Goal: Task Accomplishment & Management: Complete application form

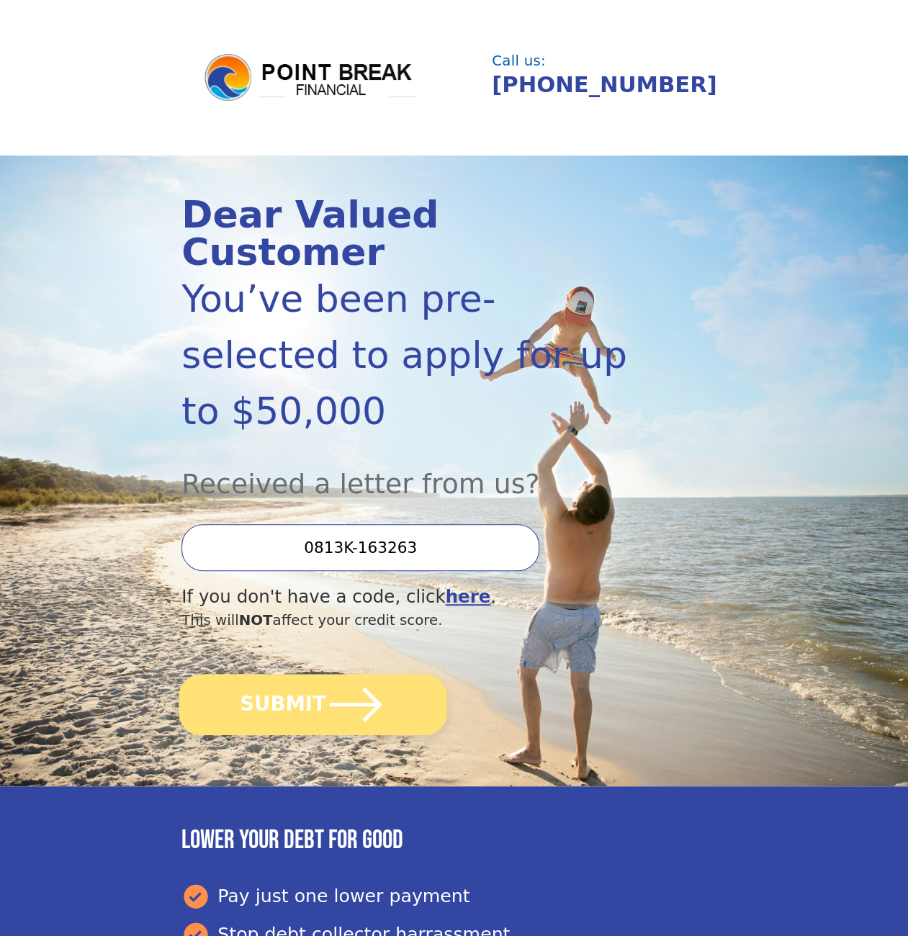
click at [396, 674] on button "SUBMIT" at bounding box center [313, 704] width 268 height 61
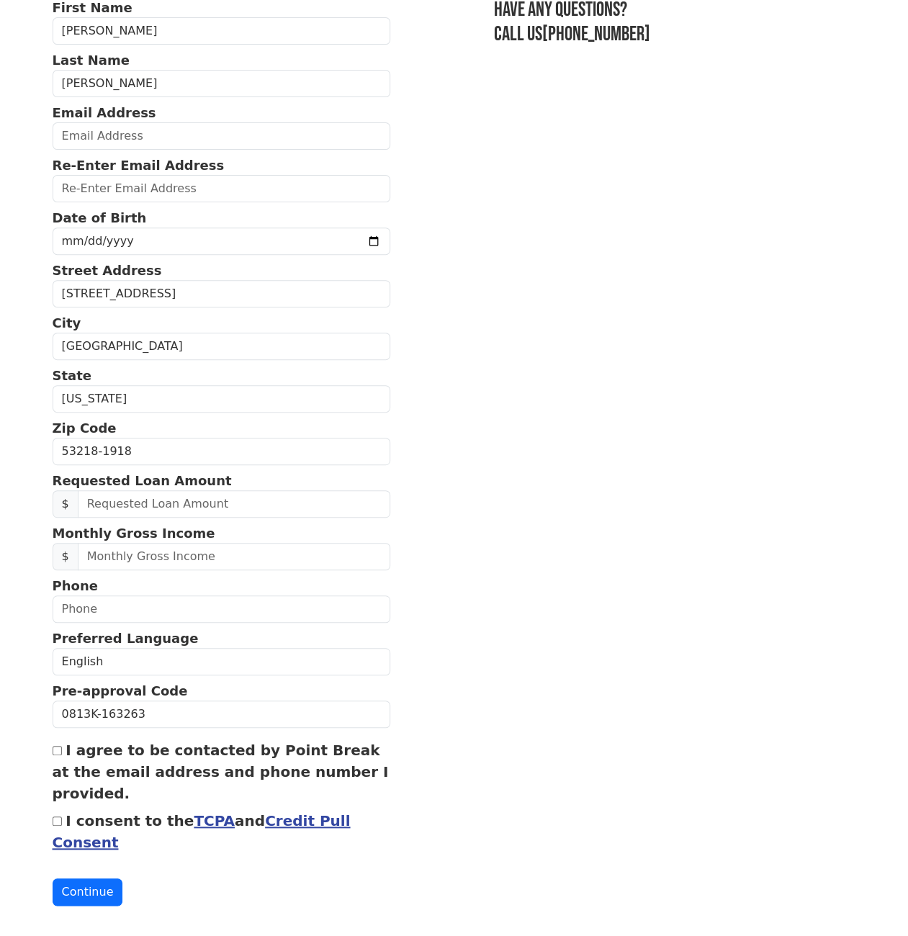
scroll to position [121, 0]
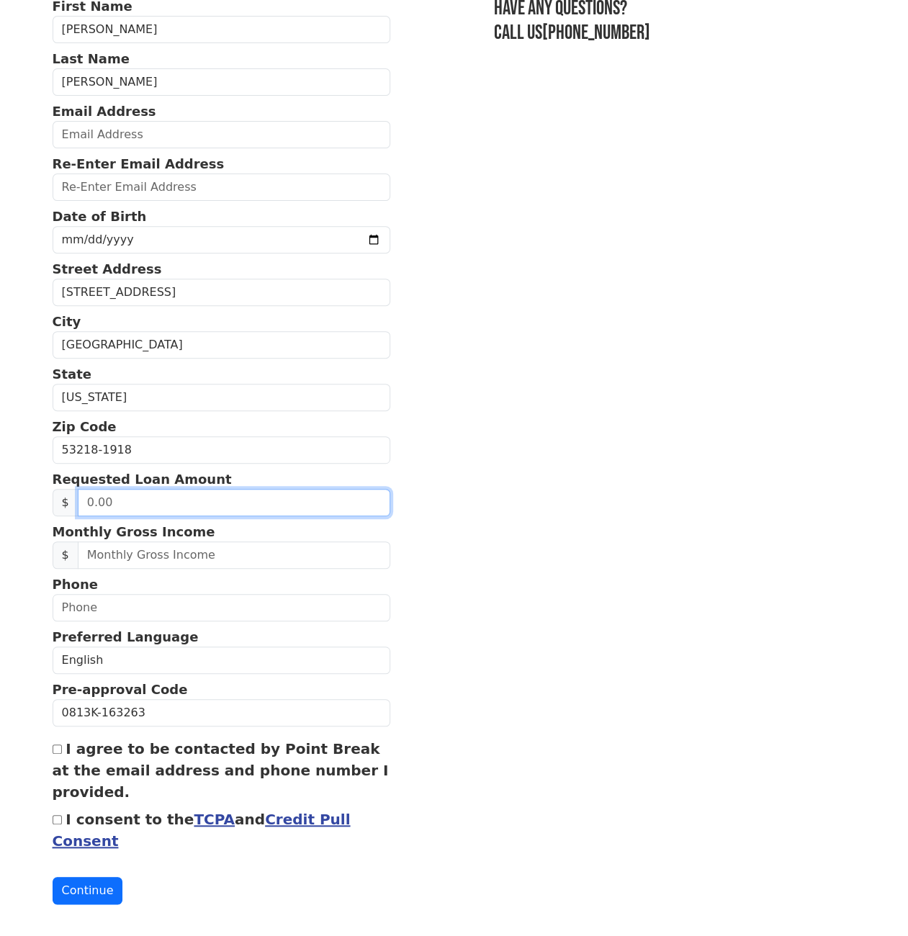
click at [292, 499] on input "text" at bounding box center [234, 502] width 313 height 27
type input "20,000.00"
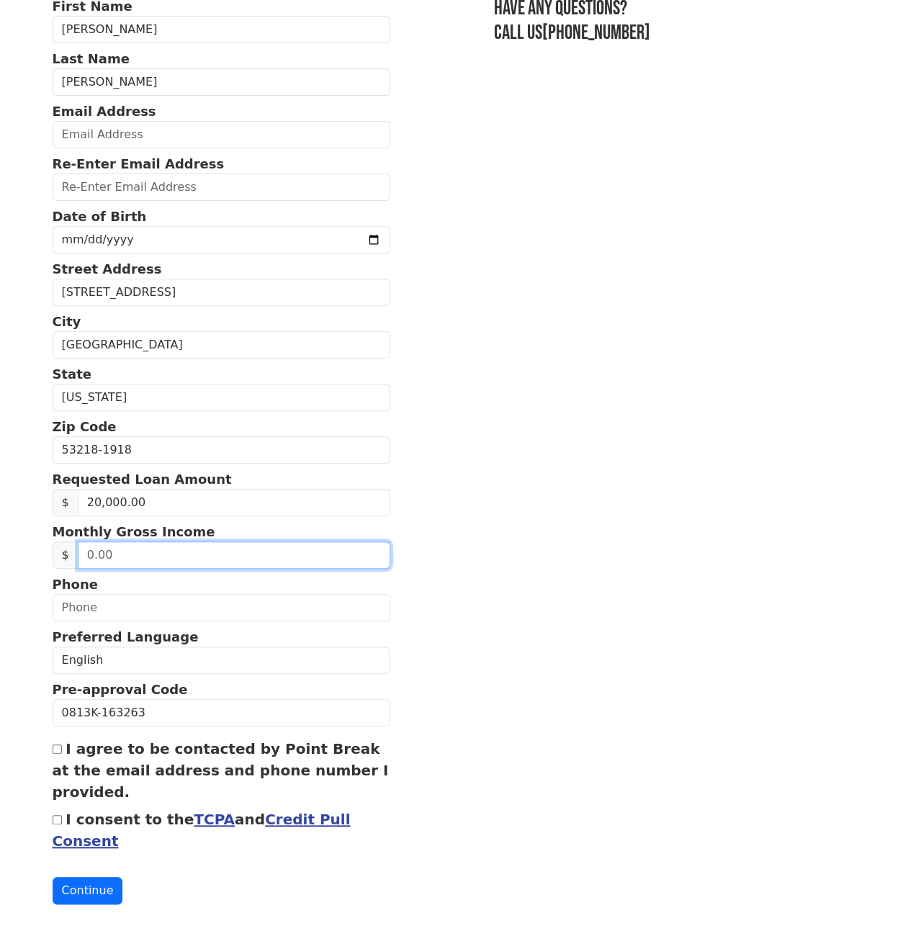
click at [244, 553] on input "text" at bounding box center [234, 555] width 313 height 27
drag, startPoint x: 145, startPoint y: 553, endPoint x: 76, endPoint y: 552, distance: 69.1
click at [78, 552] on input "5,200.00" at bounding box center [234, 555] width 313 height 27
type input "3,000.00"
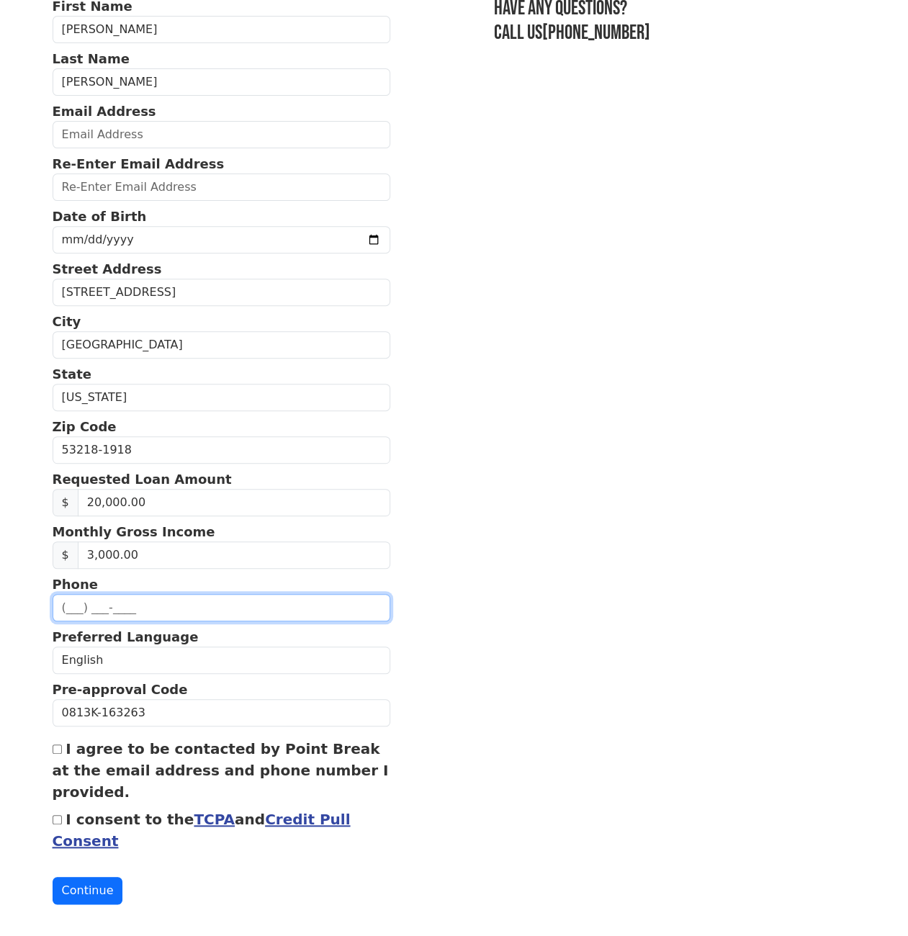
click at [147, 609] on input "text" at bounding box center [222, 607] width 338 height 27
type input "(414) 429-2372"
type input "joshuatha0124@gmail.com"
type input "(414) 429-2372"
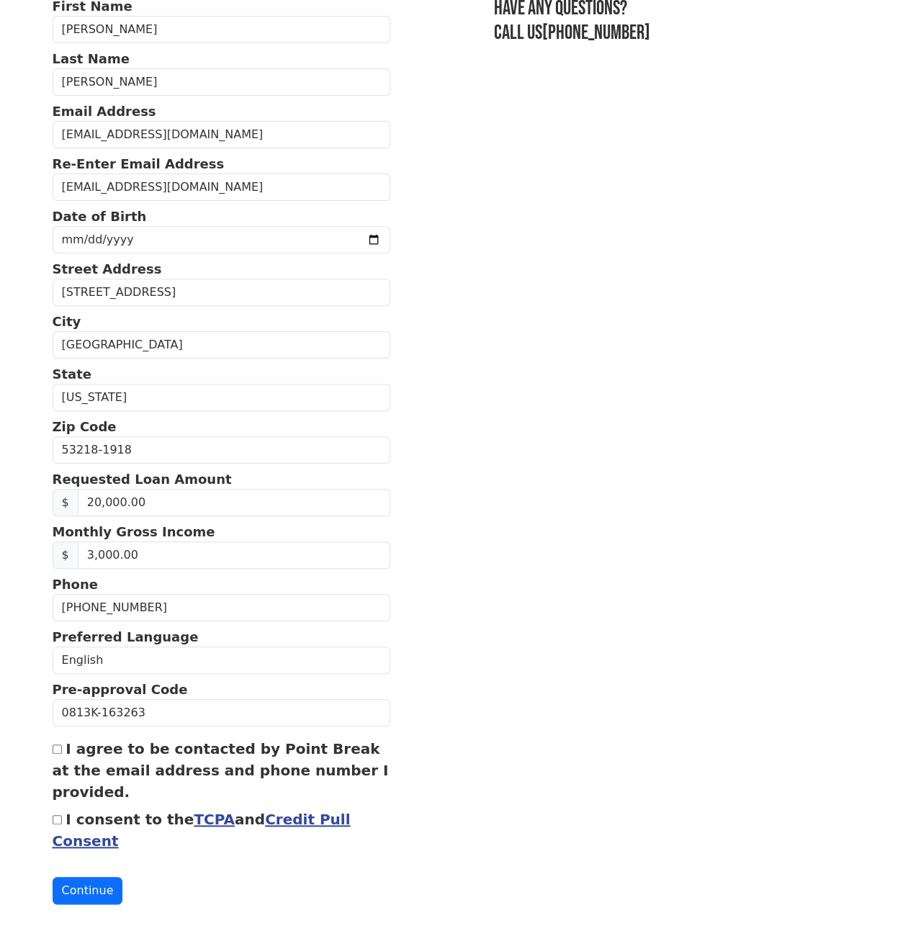
click at [514, 486] on section "First Name Joshua Last Name Thao Email Address joshuatha0124@gmail.com Re-Enter…" at bounding box center [455, 450] width 804 height 908
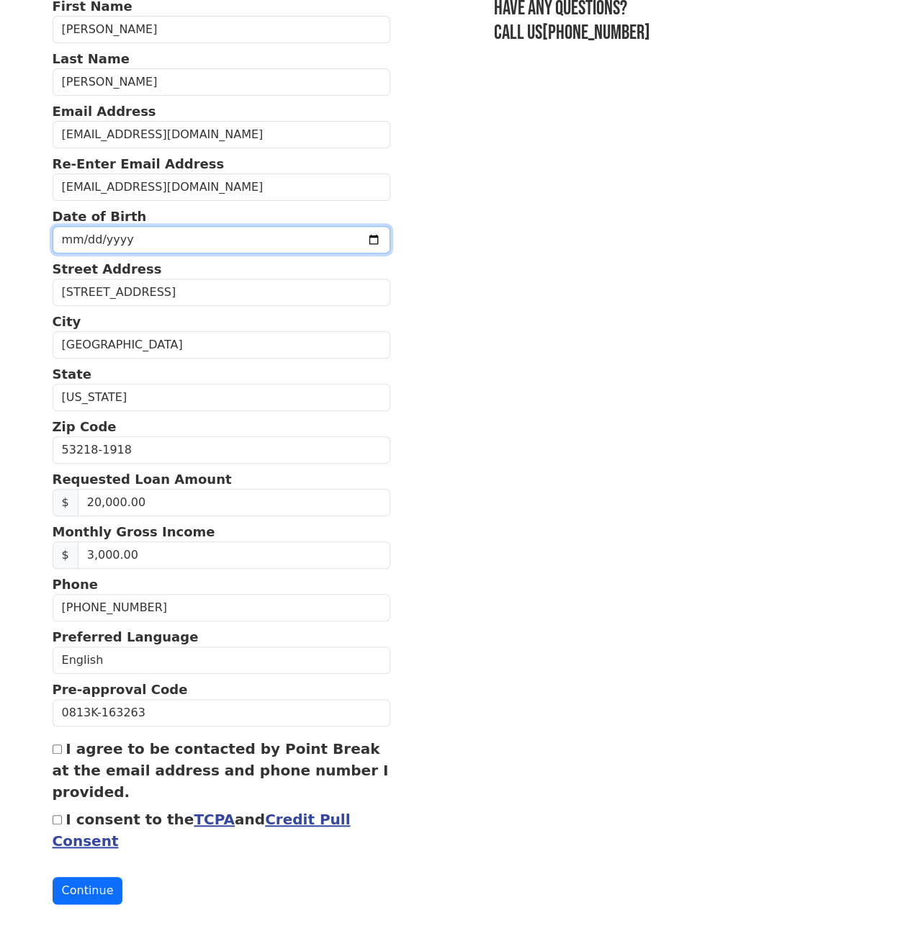
click at [190, 228] on input "date" at bounding box center [222, 239] width 338 height 27
type input "1999-01-26"
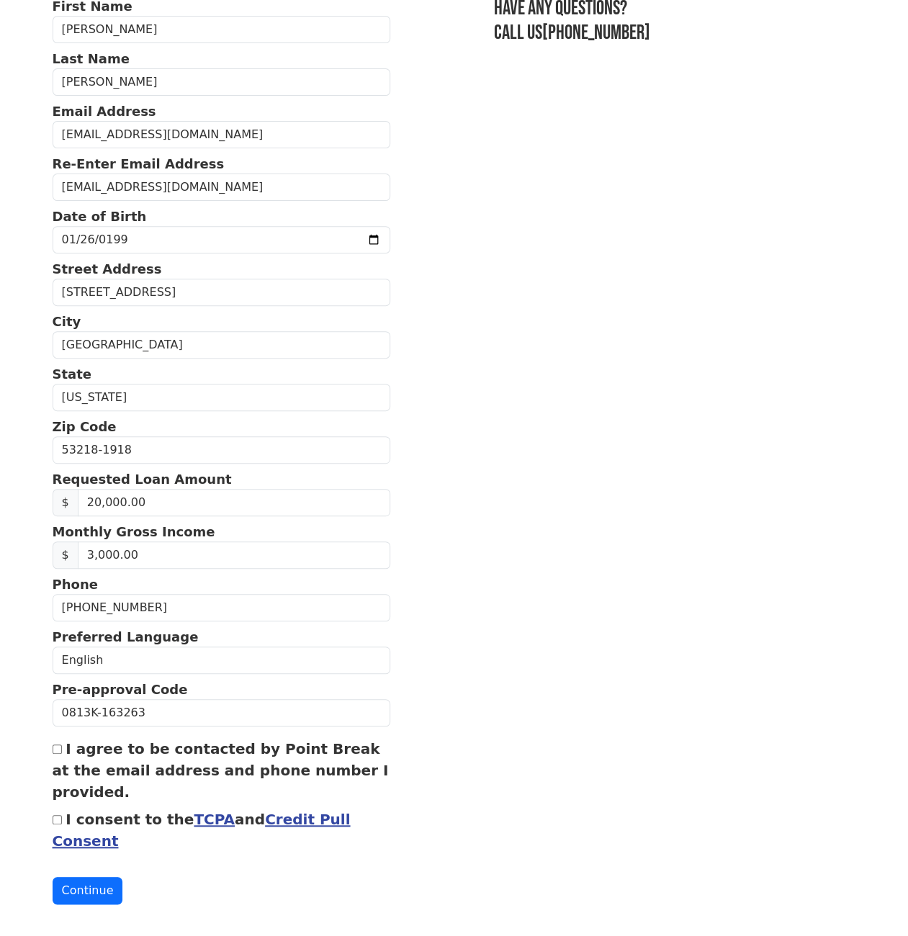
click at [74, 747] on label "I agree to be contacted by Point Break at the email address and phone number I …" at bounding box center [221, 770] width 336 height 60
click at [62, 747] on input "I agree to be contacted by Point Break at the email address and phone number I …" at bounding box center [57, 749] width 9 height 9
checkbox input "true"
drag, startPoint x: 88, startPoint y: 814, endPoint x: 102, endPoint y: 813, distance: 14.4
click at [89, 814] on label "I consent to the TCPA and Credit Pull Consent" at bounding box center [202, 830] width 298 height 39
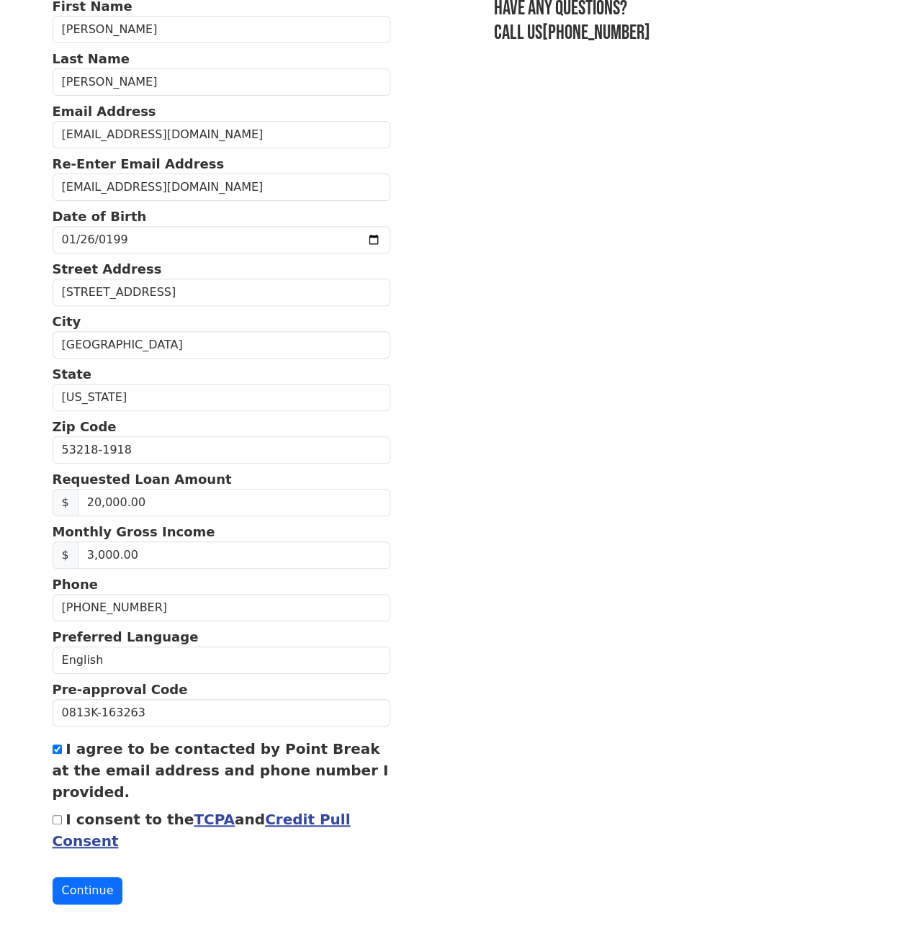
click at [62, 815] on input "I consent to the TCPA and Credit Pull Consent" at bounding box center [57, 819] width 9 height 9
checkbox input "true"
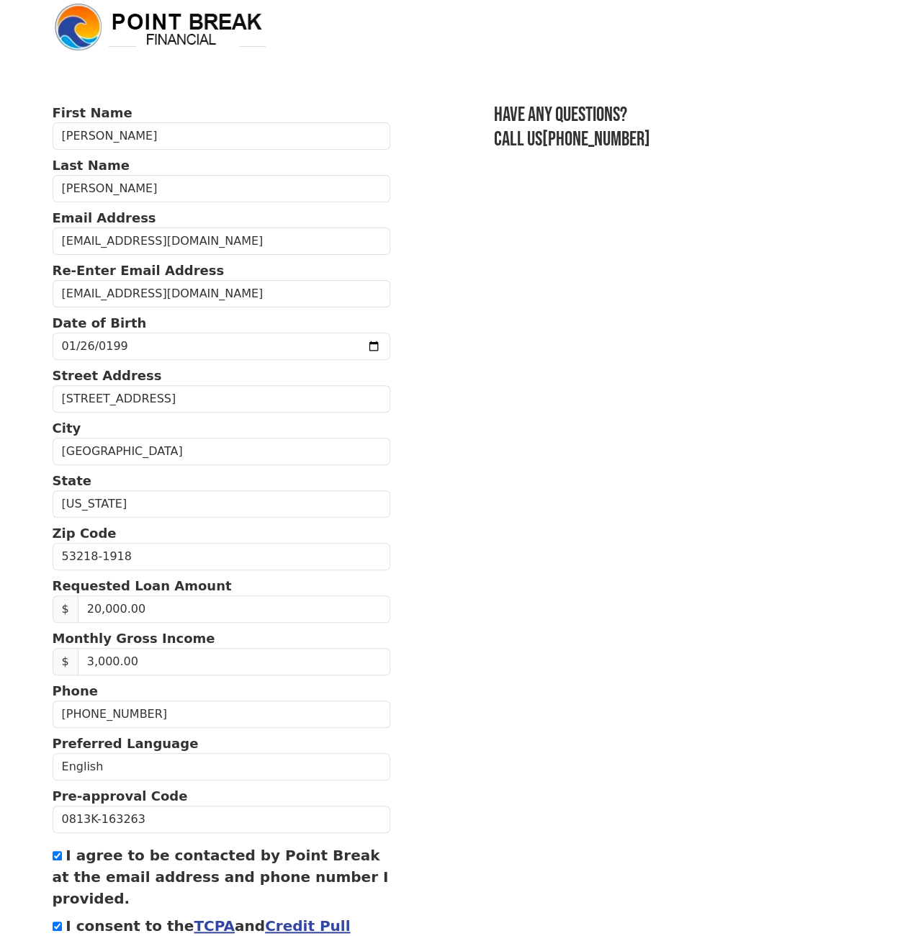
scroll to position [0, 0]
